Goal: Information Seeking & Learning: Learn about a topic

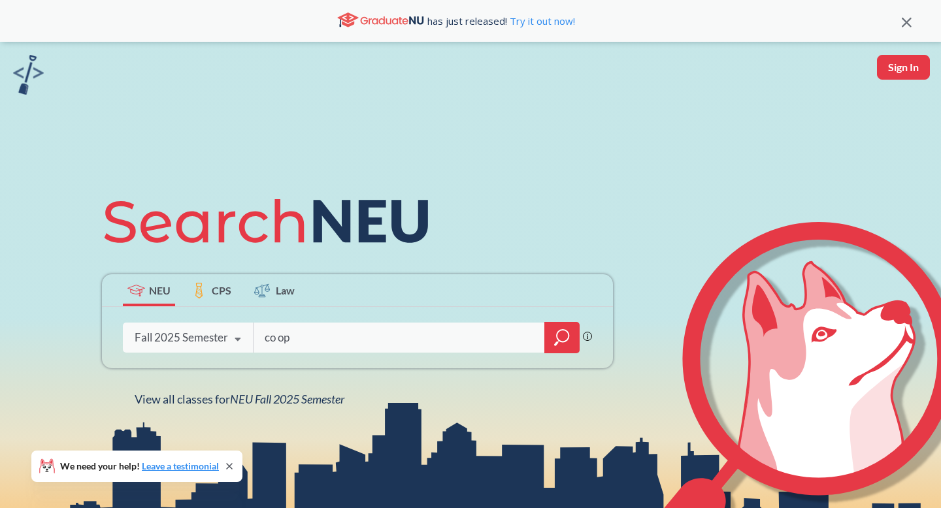
type input "co op"
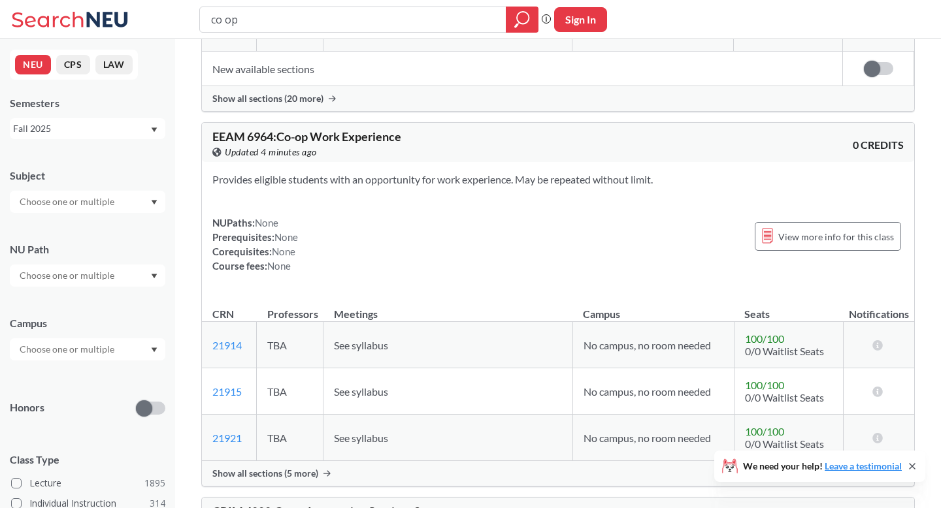
scroll to position [3809, 0]
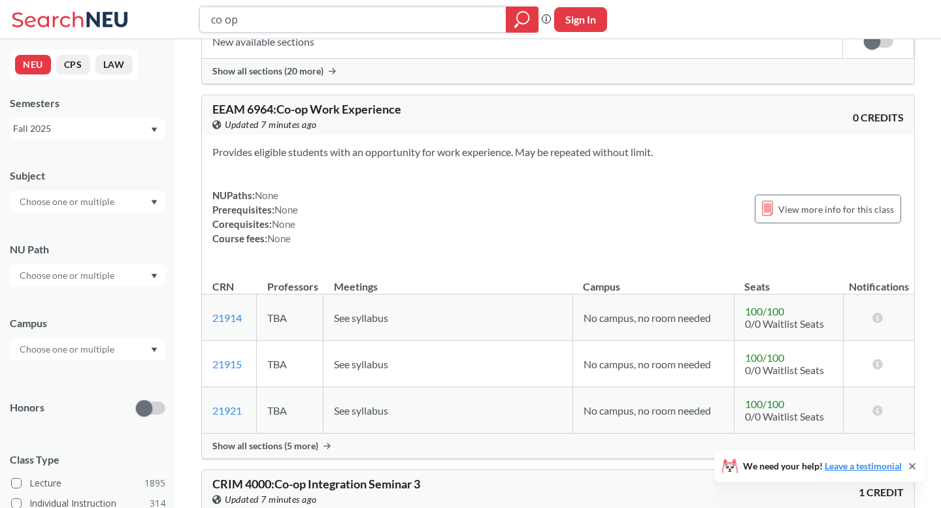
drag, startPoint x: 467, startPoint y: 22, endPoint x: 258, endPoint y: 20, distance: 208.5
click at [259, 23] on input "co op" at bounding box center [353, 19] width 287 height 22
drag, startPoint x: 261, startPoint y: 20, endPoint x: 169, endPoint y: 22, distance: 92.2
click at [170, 21] on div "co op Phrase search guarantees the exact search appears in the results. Ex. If …" at bounding box center [470, 19] width 941 height 39
paste input "14431"
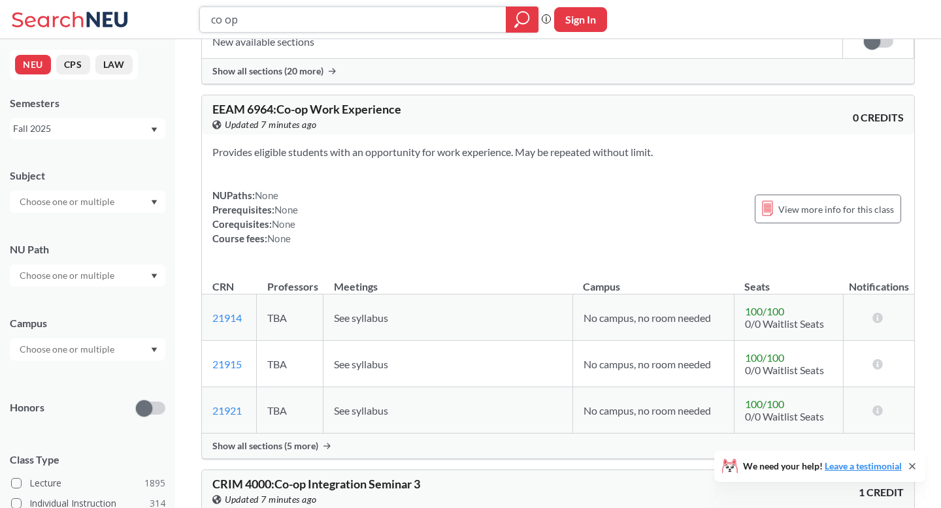
type input "14431"
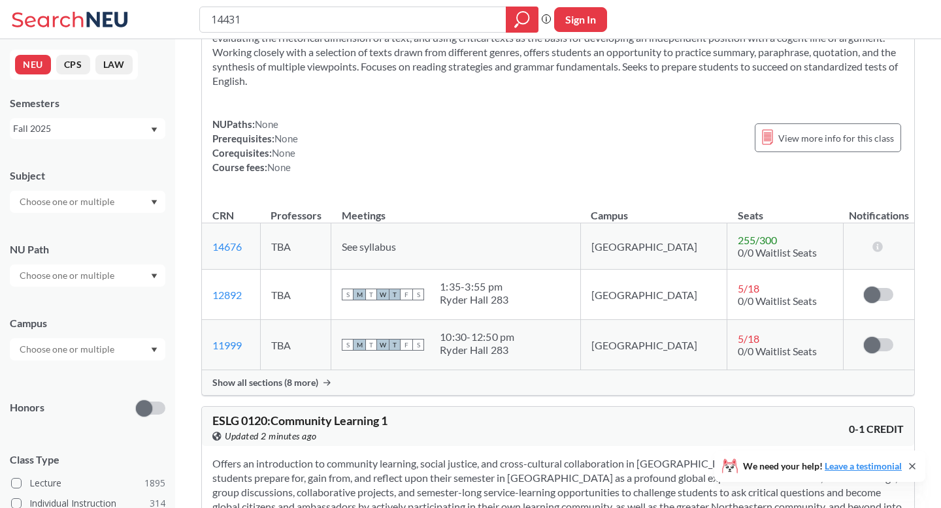
scroll to position [907, 0]
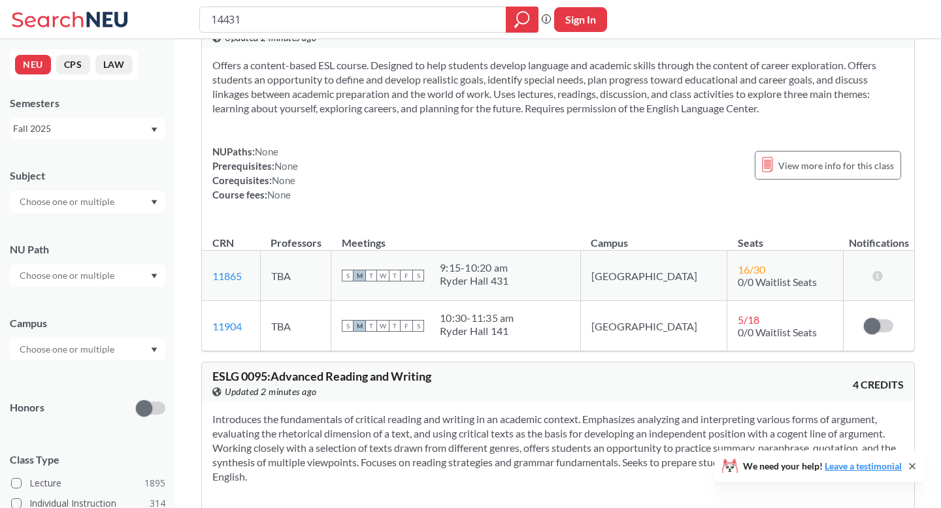
click at [210, 18] on input "14431" at bounding box center [353, 19] width 287 height 22
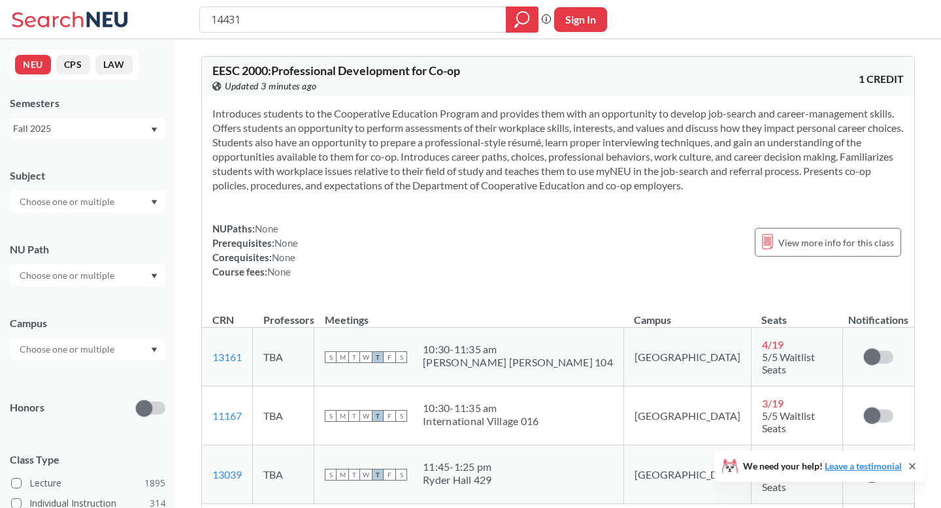
scroll to position [133, 0]
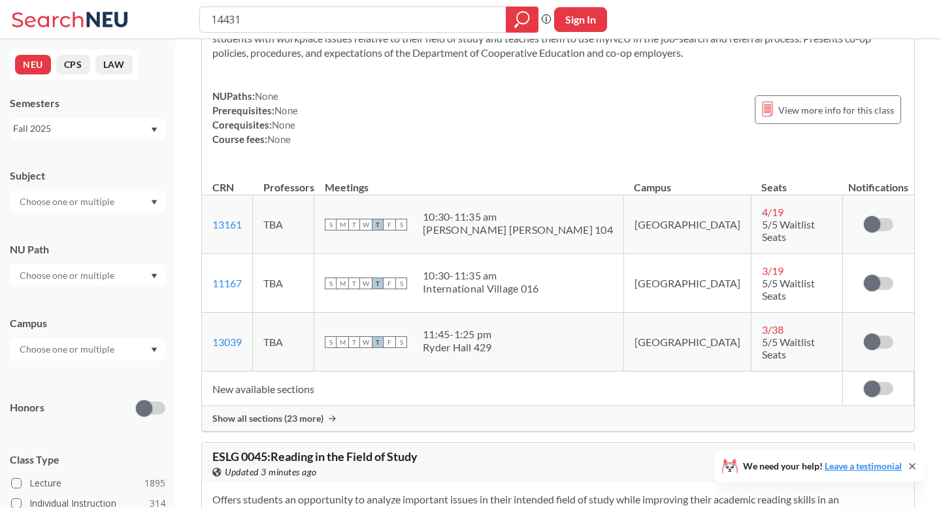
click at [245, 372] on td "New available sections" at bounding box center [522, 389] width 641 height 35
click at [253, 372] on td "New available sections" at bounding box center [522, 389] width 641 height 35
click at [257, 372] on td "New available sections" at bounding box center [522, 389] width 641 height 35
click at [257, 413] on span "Show all sections (23 more)" at bounding box center [267, 419] width 111 height 12
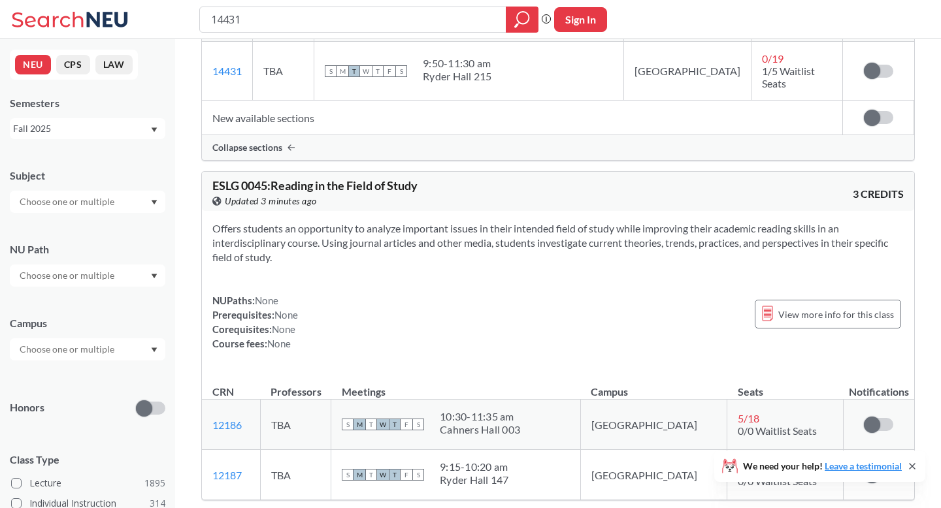
scroll to position [1755, 0]
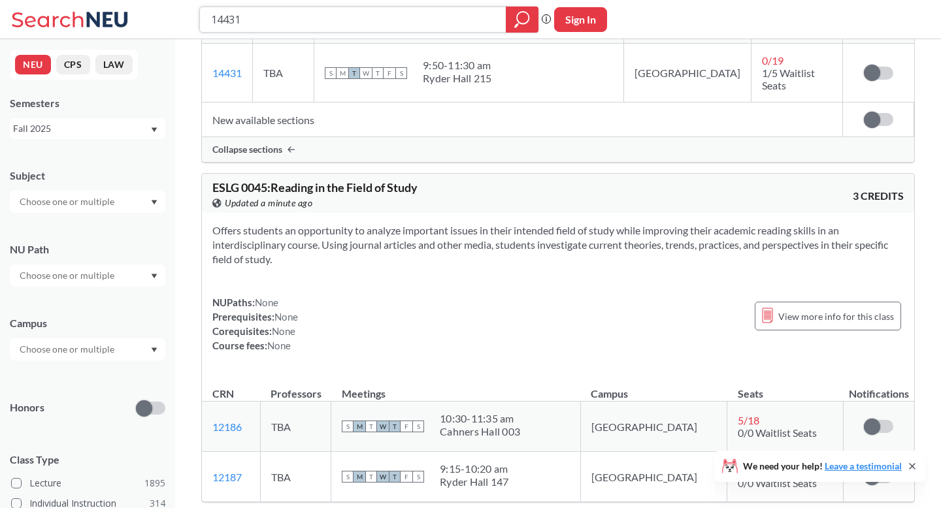
click at [414, 23] on input "14431" at bounding box center [353, 19] width 287 height 22
type input "10546"
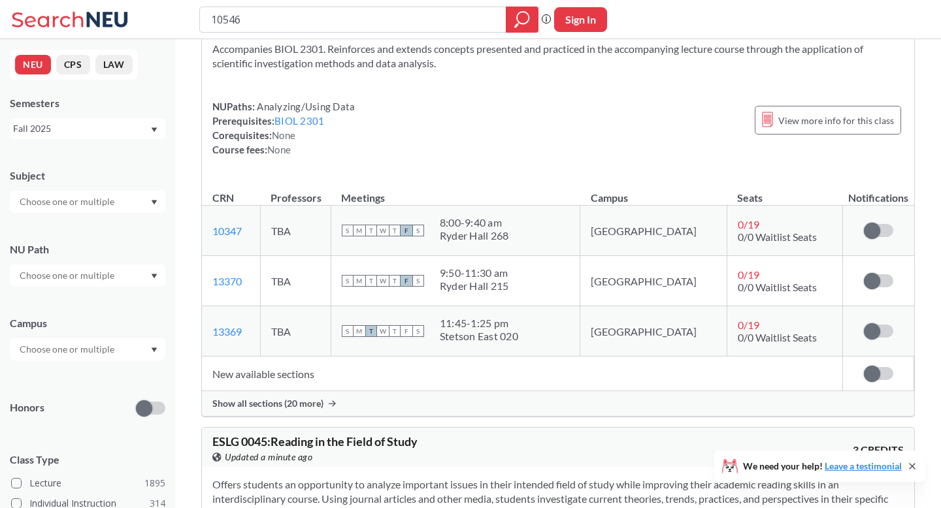
scroll to position [116, 0]
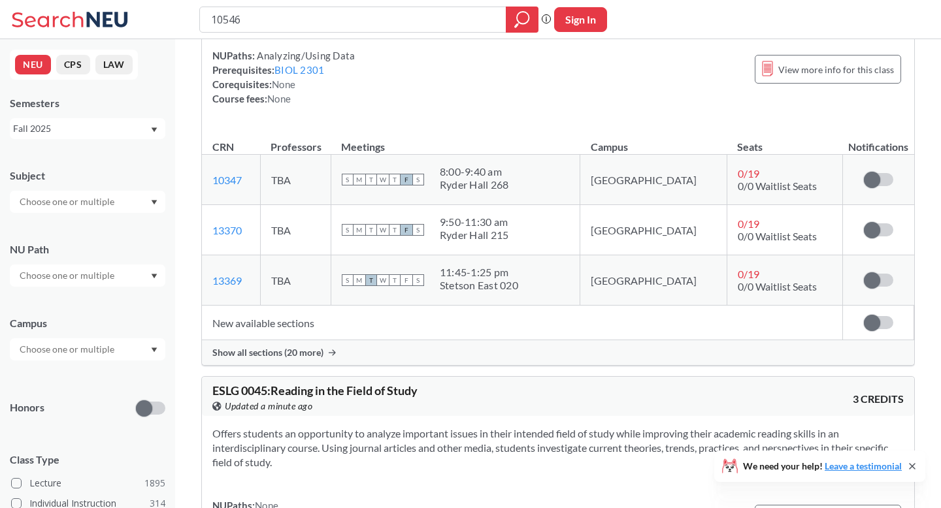
click at [281, 322] on td "New available sections" at bounding box center [522, 323] width 641 height 35
click at [281, 351] on span "Show all sections (20 more)" at bounding box center [267, 353] width 111 height 12
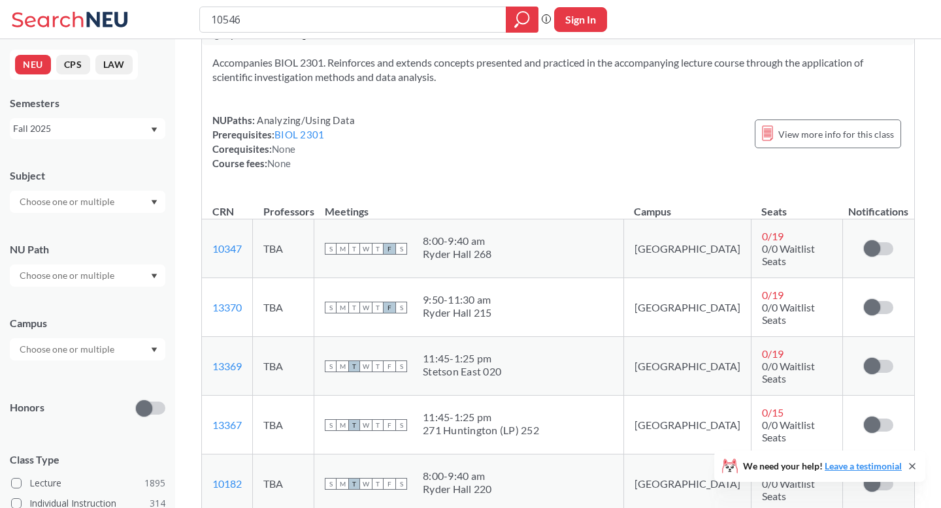
scroll to position [0, 0]
